Goal: Information Seeking & Learning: Understand process/instructions

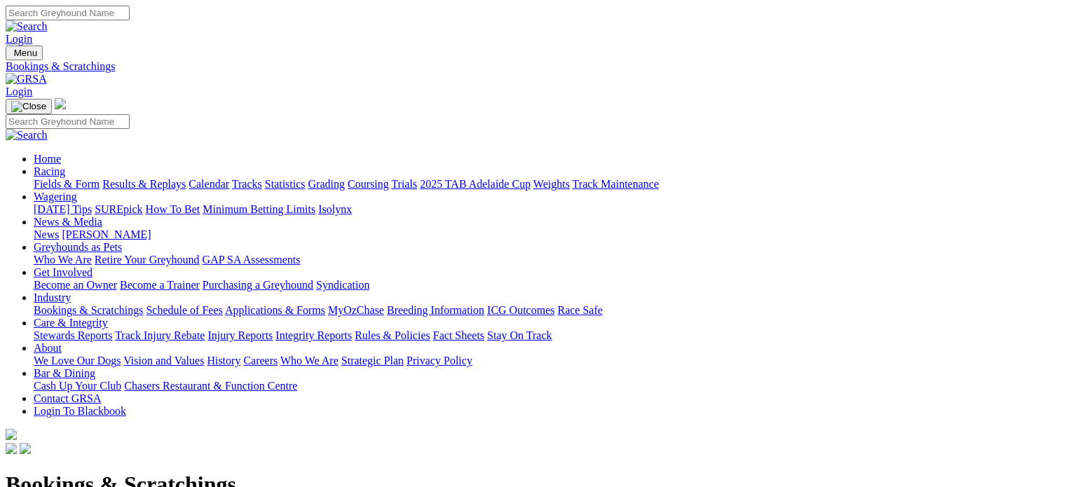
scroll to position [732, 0]
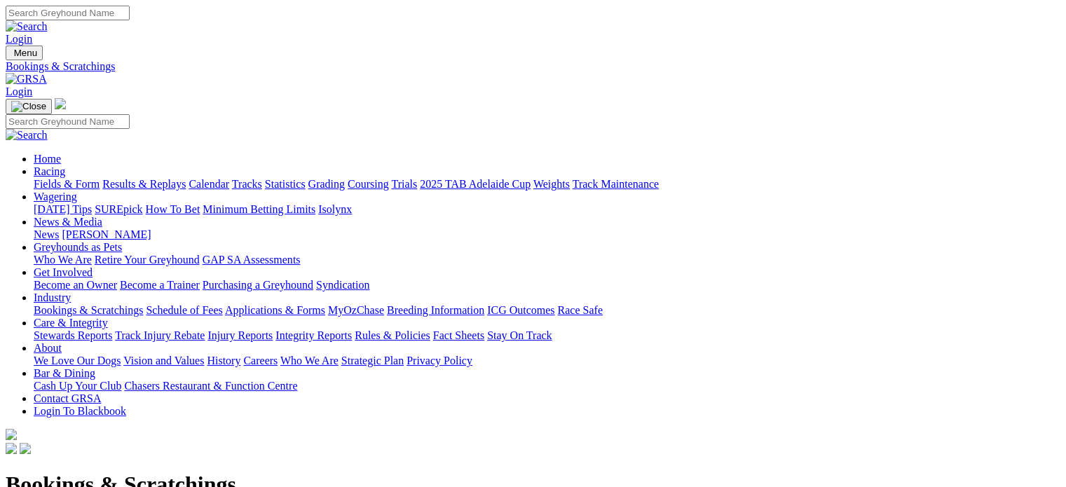
click at [108, 317] on link "Care & Integrity" at bounding box center [71, 323] width 74 height 12
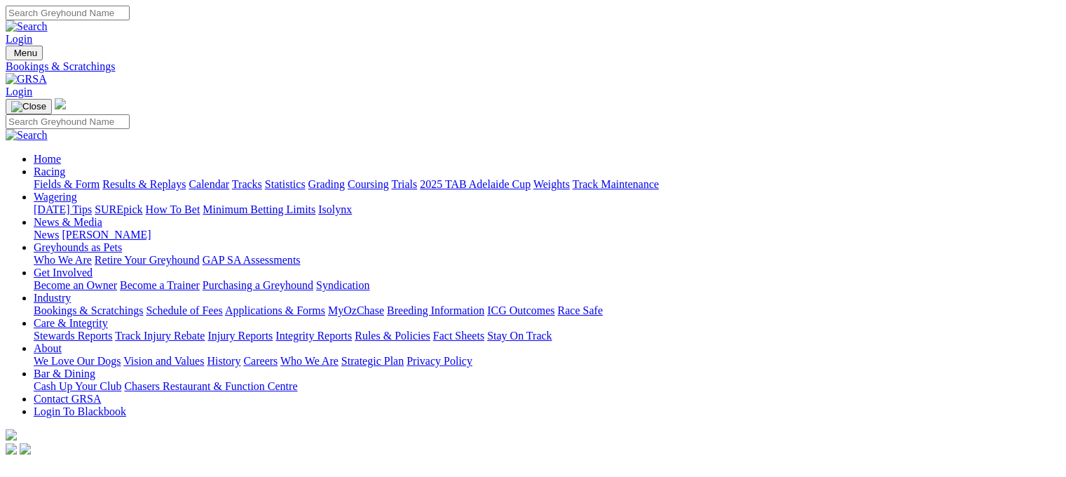
click at [65, 165] on link "Racing" at bounding box center [50, 171] width 32 height 12
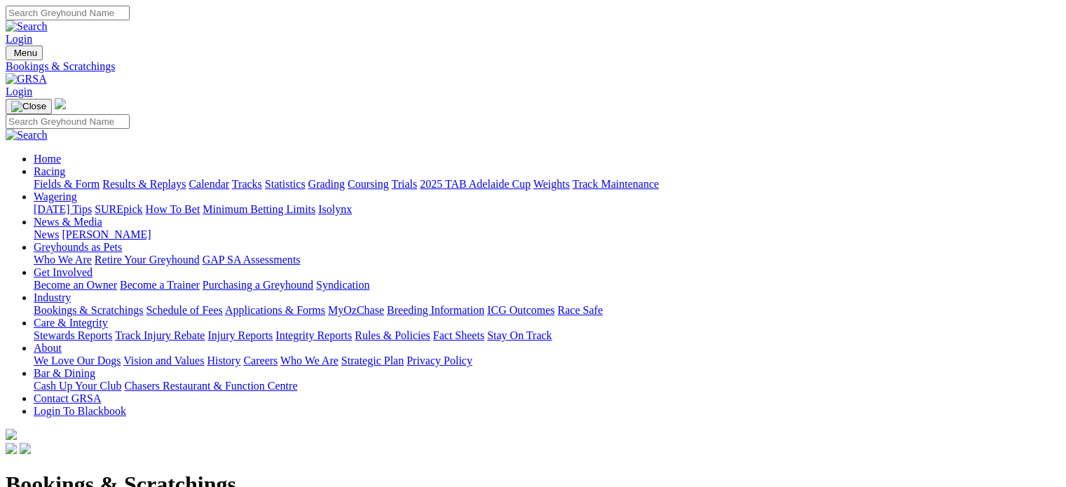
click at [65, 165] on link "Racing" at bounding box center [50, 171] width 32 height 12
click at [200, 279] on link "Become a Trainer" at bounding box center [160, 285] width 80 height 12
click at [108, 317] on link "Care & Integrity" at bounding box center [71, 323] width 74 height 12
click at [431, 330] on link "Rules & Policies" at bounding box center [393, 336] width 76 height 12
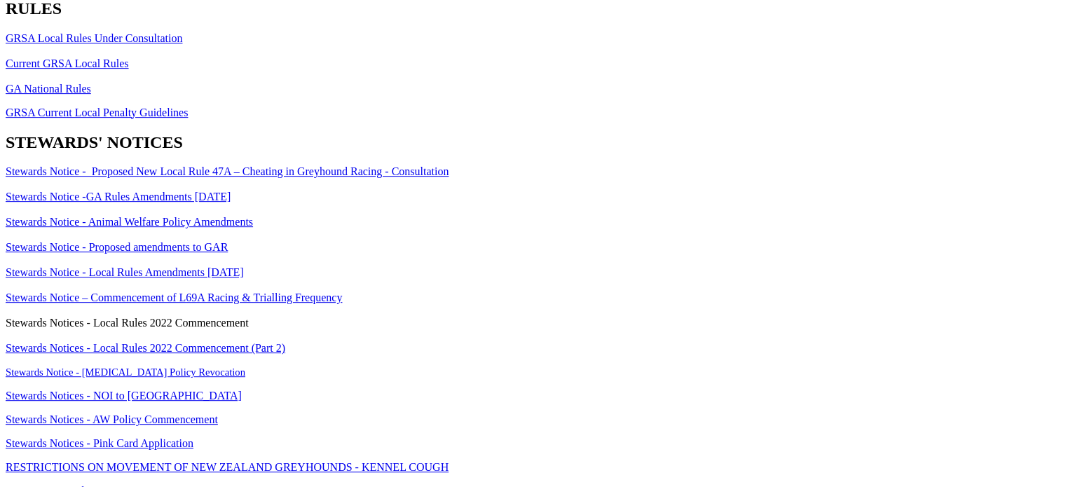
scroll to position [965, 0]
